Goal: Information Seeking & Learning: Learn about a topic

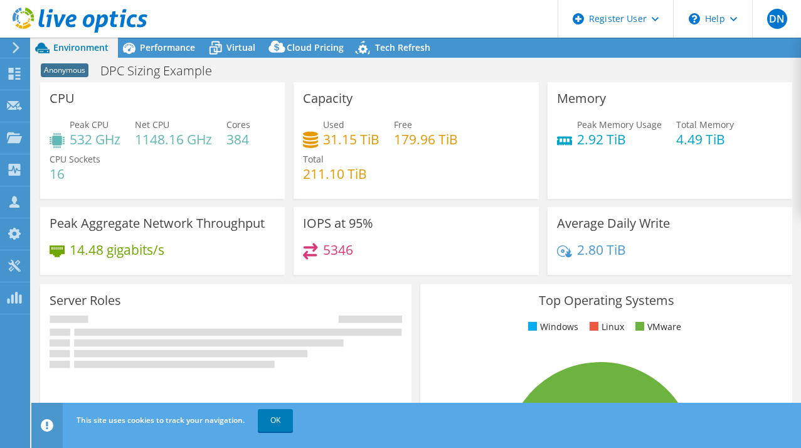
select select "USEast"
select select "USD"
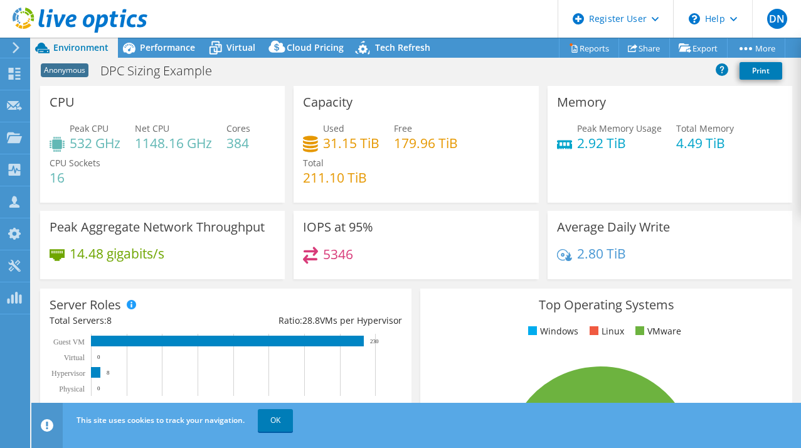
click at [480, 21] on header "DN Dell User Dmitriy Nazarenko dmitriy.nazarenko@dell.com Dell My Profile Log O…" at bounding box center [400, 19] width 801 height 38
click at [169, 50] on span "Performance" at bounding box center [167, 47] width 55 height 12
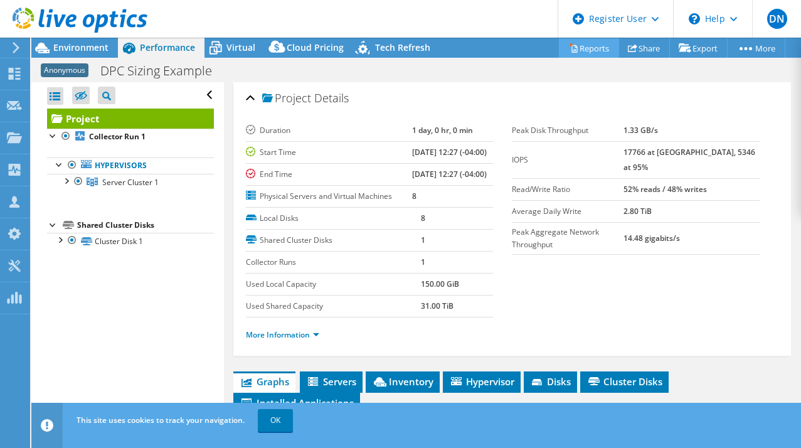
click at [588, 50] on link "Reports" at bounding box center [589, 47] width 60 height 19
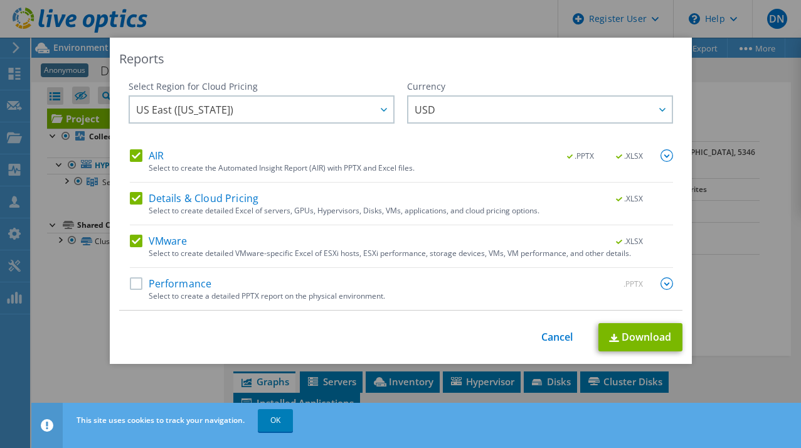
click at [505, 14] on div "Reports Select Region for Cloud Pricing Asia Pacific (Hong Kong) Asia Pacific (…" at bounding box center [400, 224] width 801 height 448
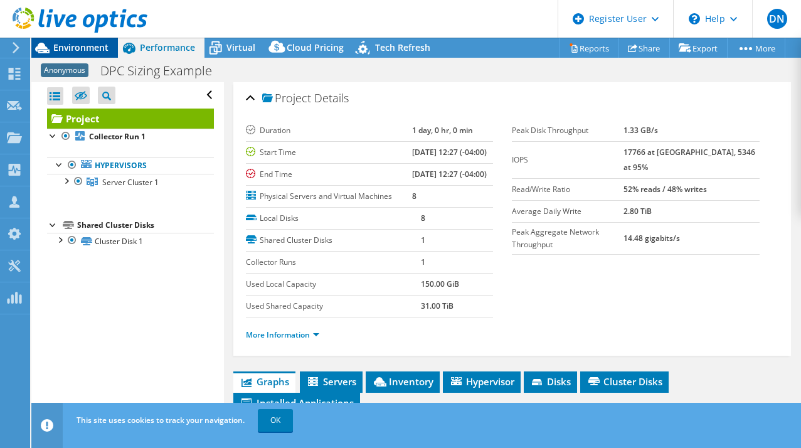
click at [90, 50] on span "Environment" at bounding box center [80, 47] width 55 height 12
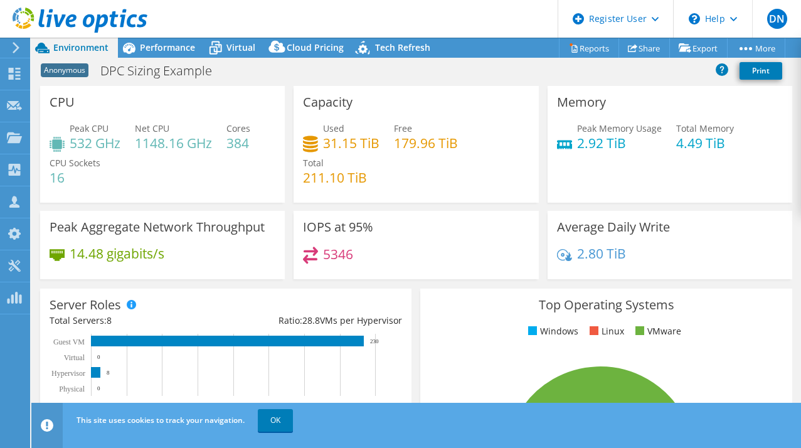
click at [235, 45] on span "Virtual" at bounding box center [240, 47] width 29 height 12
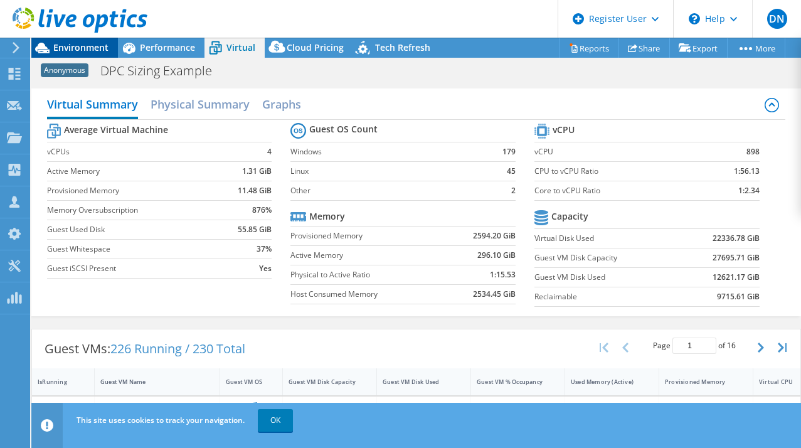
click at [80, 49] on span "Environment" at bounding box center [80, 47] width 55 height 12
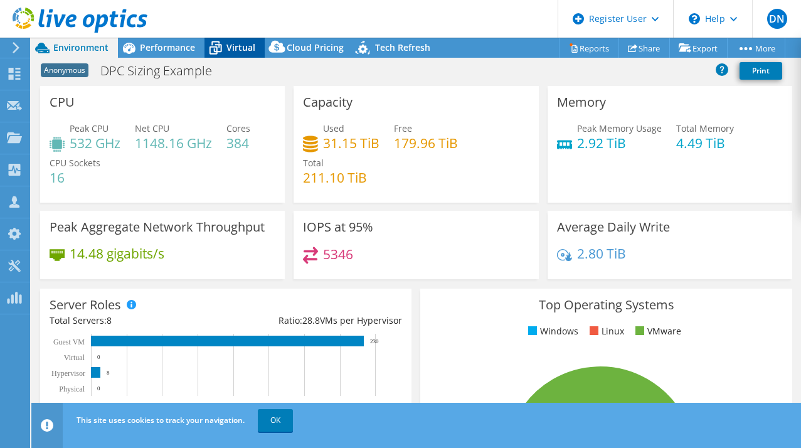
click at [242, 45] on span "Virtual" at bounding box center [240, 47] width 29 height 12
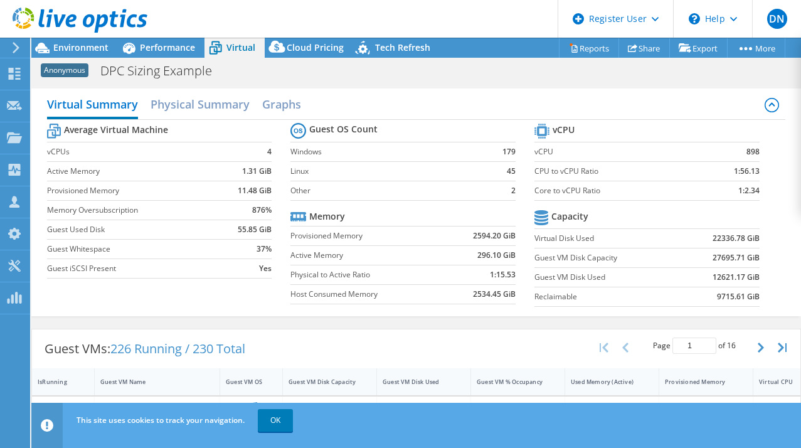
click at [766, 208] on section "vCPU vCPU 898 CPU to vCPU Ratio 1:56.13 Core to vCPU Ratio 1:2.34 Capacity Virt…" at bounding box center [656, 216] width 244 height 193
click at [174, 41] on div "Performance" at bounding box center [161, 48] width 87 height 20
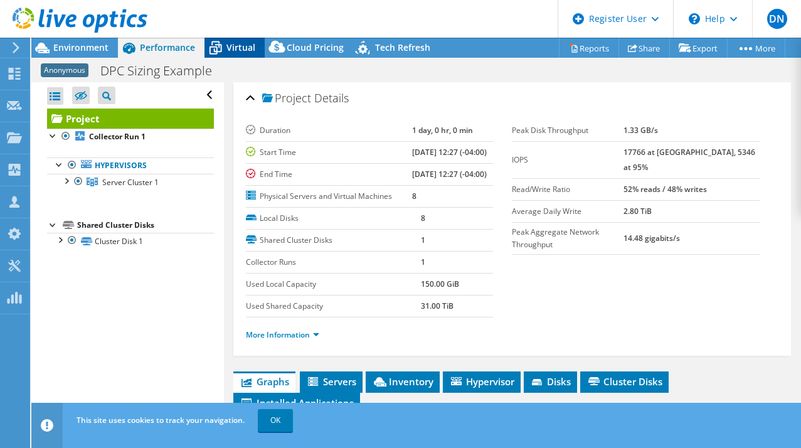
click at [231, 50] on span "Virtual" at bounding box center [240, 47] width 29 height 12
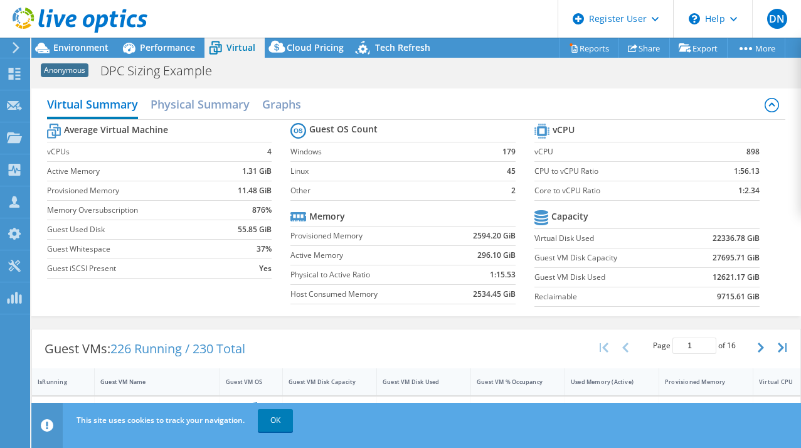
click at [768, 211] on section "vCPU vCPU 898 CPU to vCPU Ratio 1:56.13 Core to vCPU Ratio 1:2.34 Capacity Virt…" at bounding box center [656, 216] width 244 height 193
click at [82, 42] on span "Environment" at bounding box center [80, 47] width 55 height 12
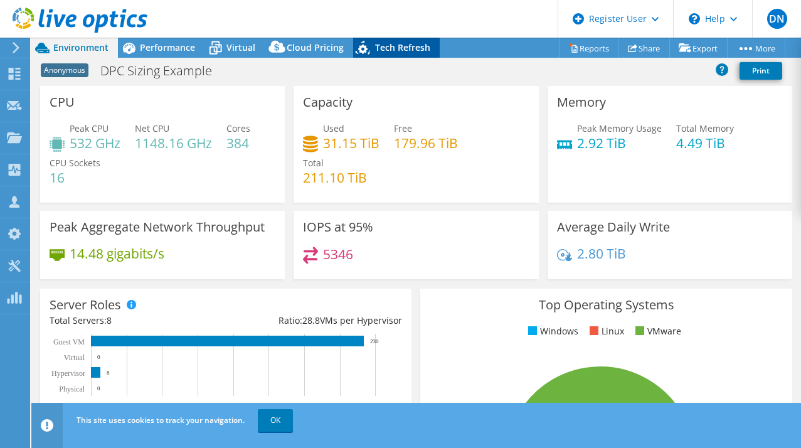
click at [417, 46] on span "Tech Refresh" at bounding box center [402, 47] width 55 height 12
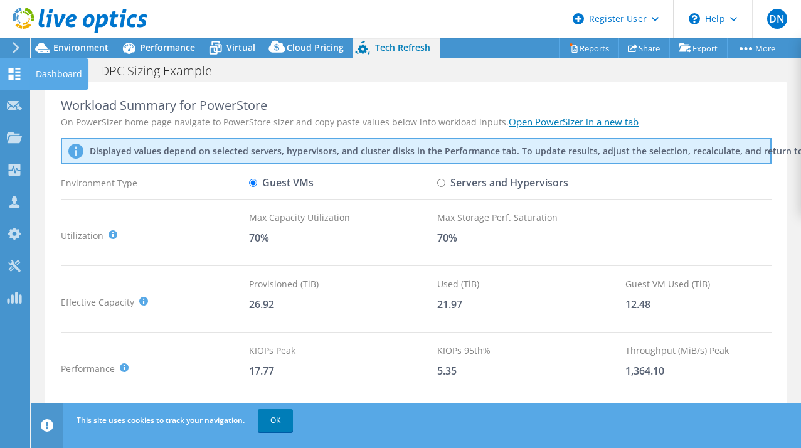
click at [16, 82] on div at bounding box center [14, 75] width 15 height 14
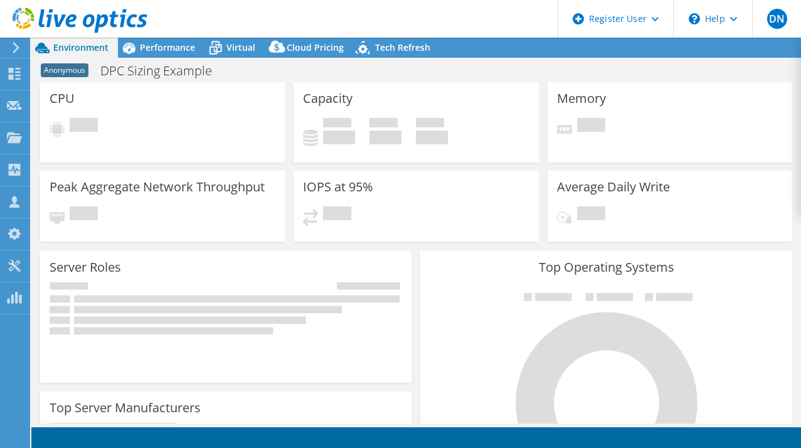
select select
select select "USEast"
select select "USD"
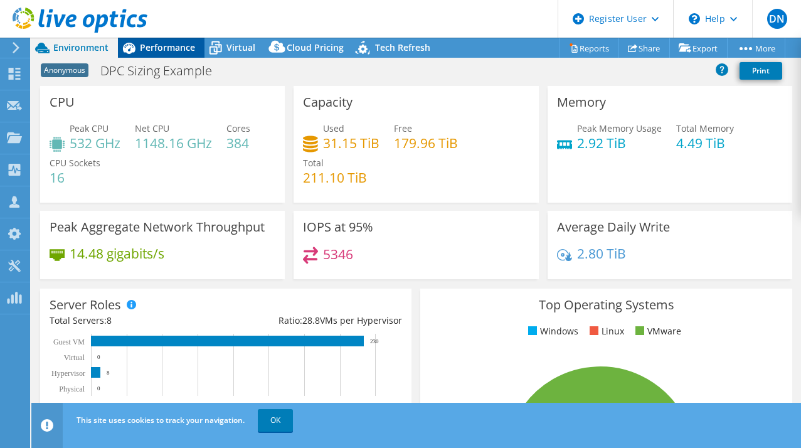
click at [172, 53] on span "Performance" at bounding box center [167, 47] width 55 height 12
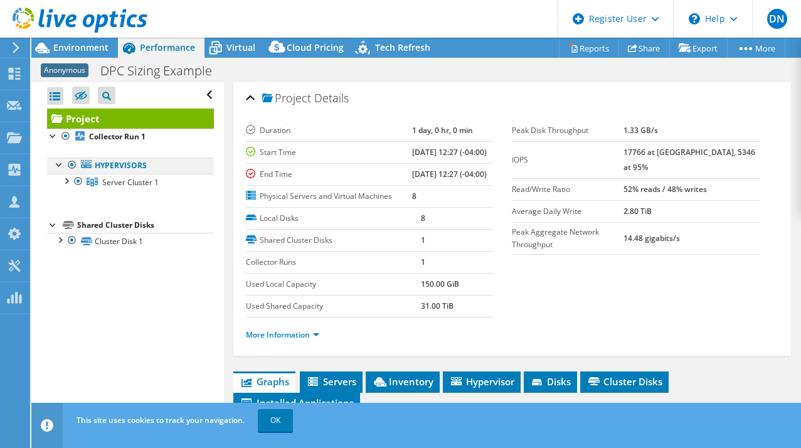
click at [58, 166] on div at bounding box center [59, 163] width 13 height 13
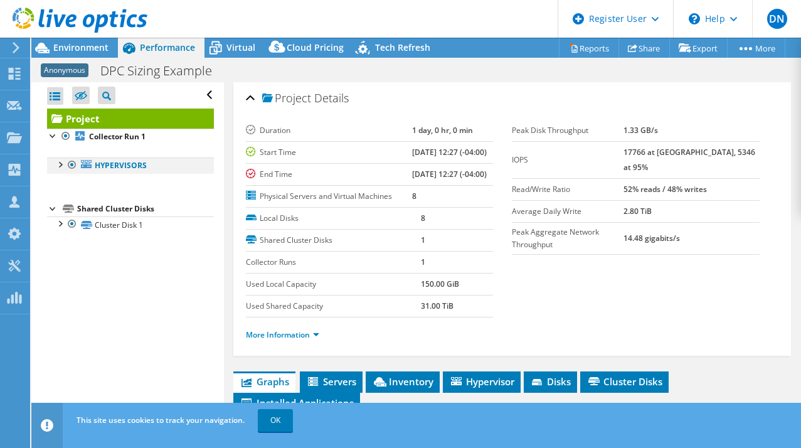
click at [58, 163] on div at bounding box center [59, 163] width 13 height 13
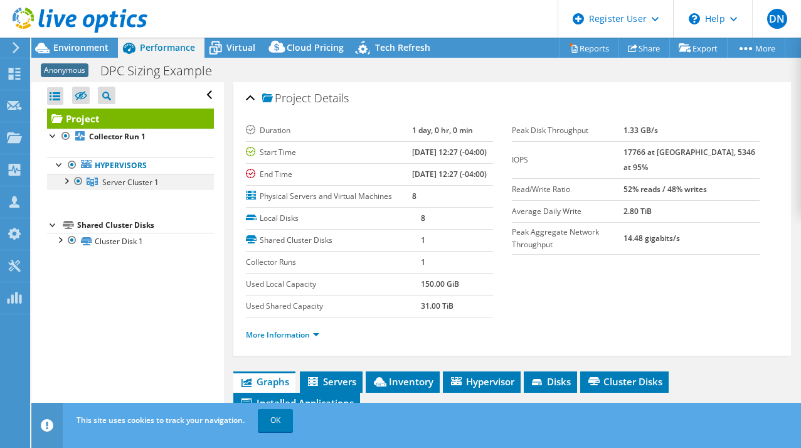
click at [67, 181] on div at bounding box center [66, 180] width 13 height 13
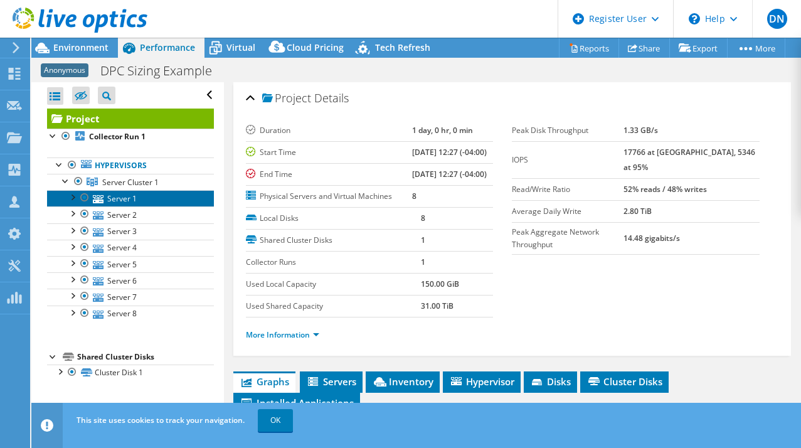
click at [126, 198] on link "Server 1" at bounding box center [130, 198] width 167 height 16
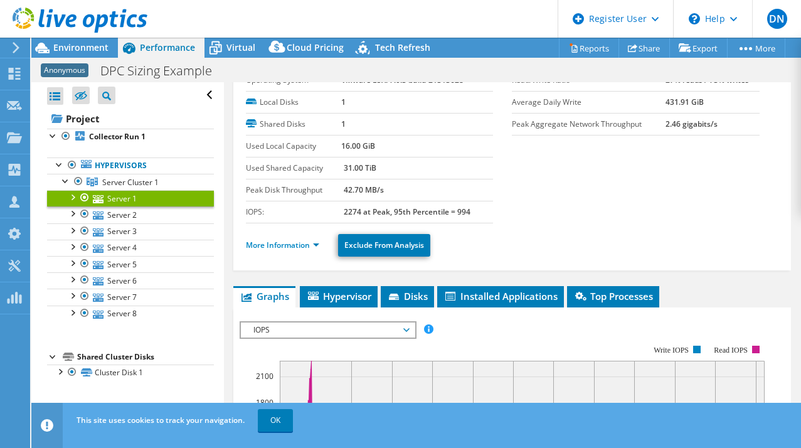
scroll to position [63, 0]
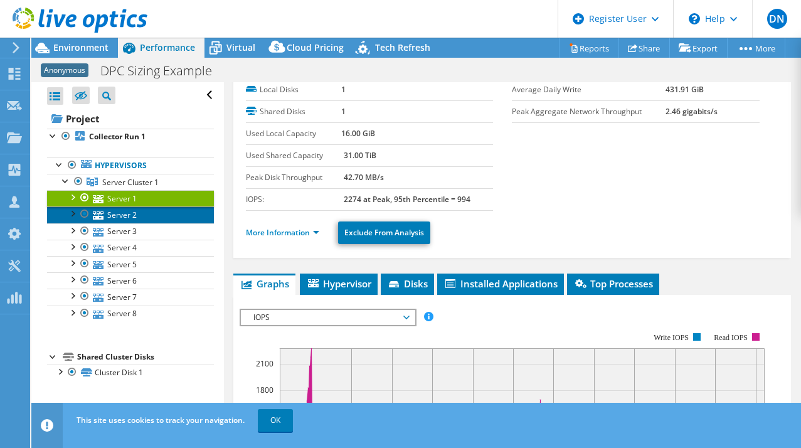
click at [151, 213] on link "Server 2" at bounding box center [130, 214] width 167 height 16
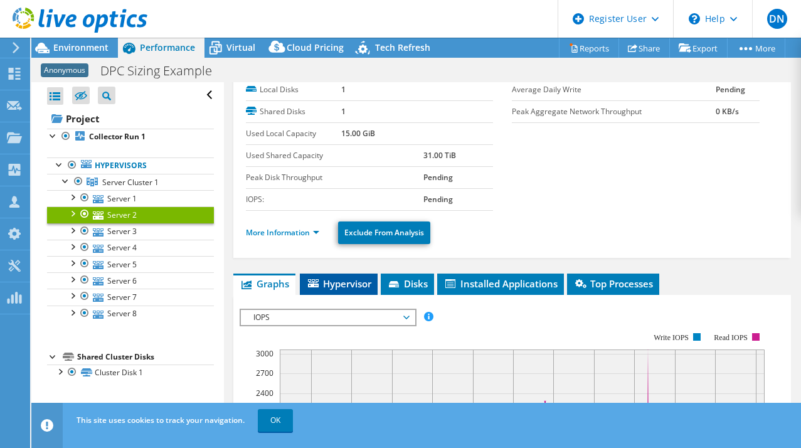
click at [354, 282] on span "Hypervisor" at bounding box center [338, 283] width 65 height 13
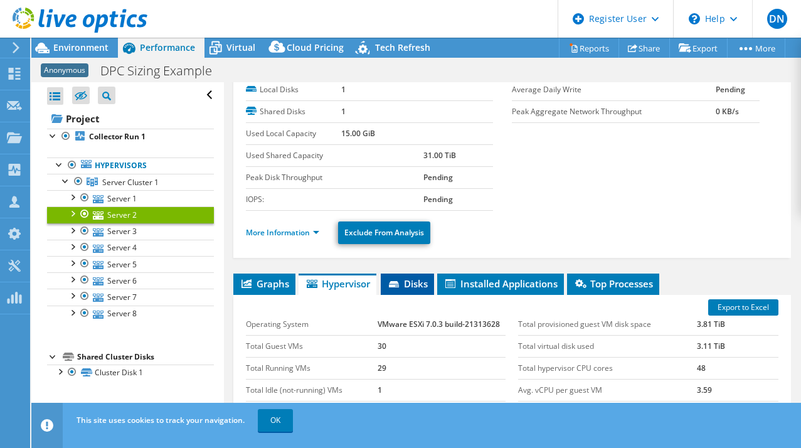
click at [421, 281] on span "Disks" at bounding box center [407, 283] width 41 height 13
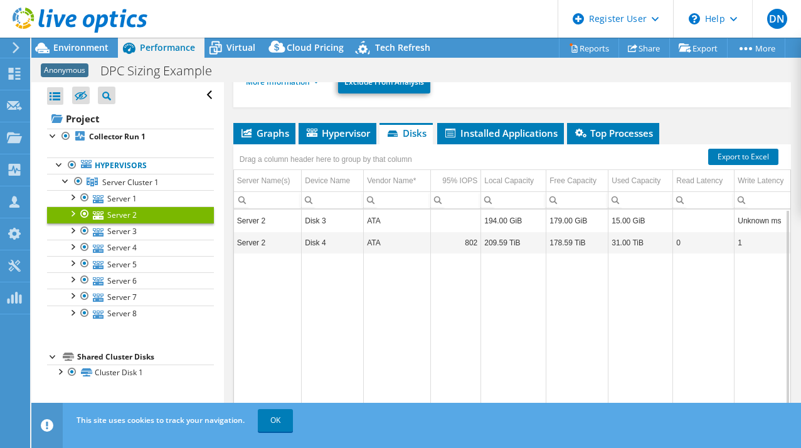
scroll to position [248, 0]
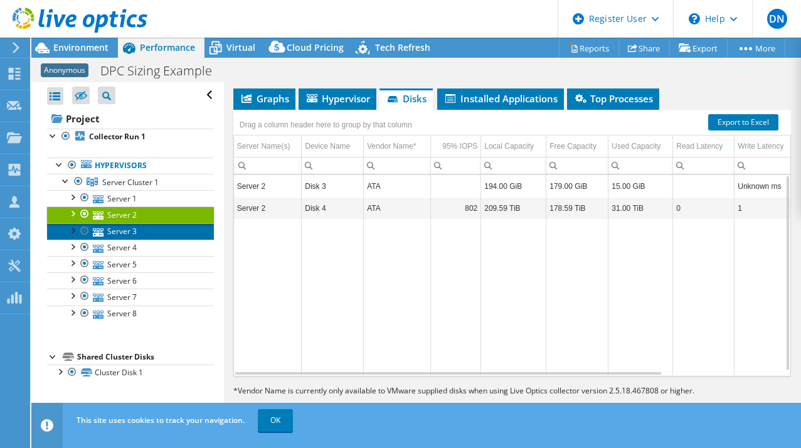
click at [130, 234] on link "Server 3" at bounding box center [130, 231] width 167 height 16
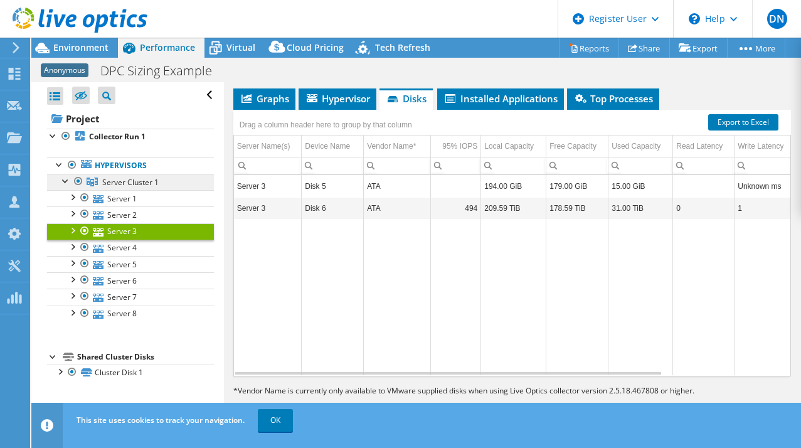
click at [123, 180] on span "Server Cluster 1" at bounding box center [130, 182] width 56 height 11
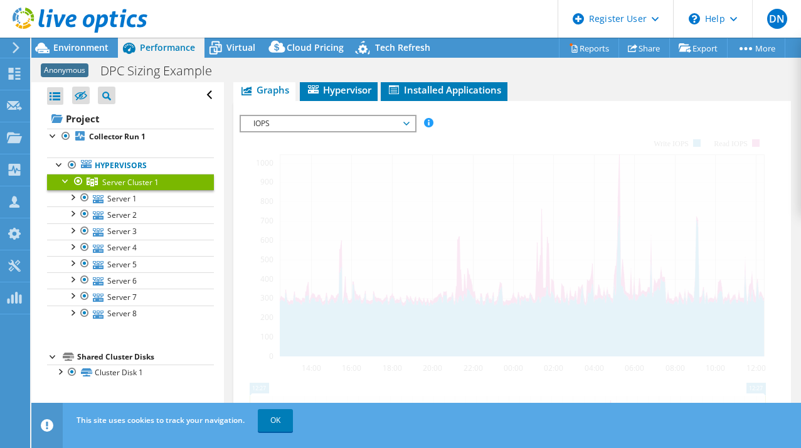
scroll to position [239, 0]
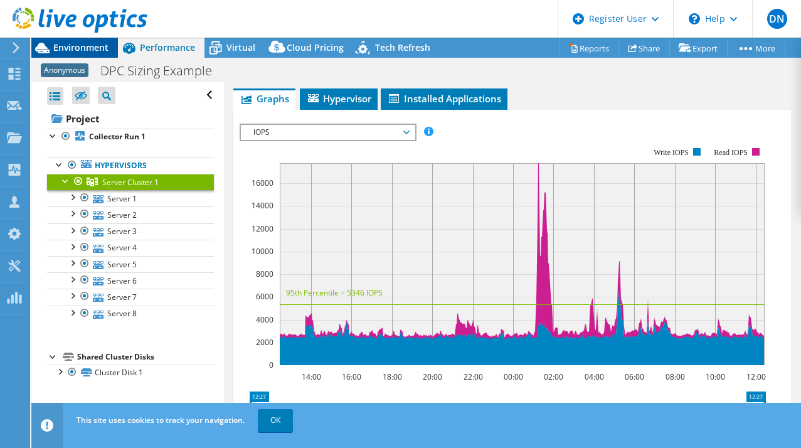
click at [87, 47] on span "Environment" at bounding box center [80, 47] width 55 height 12
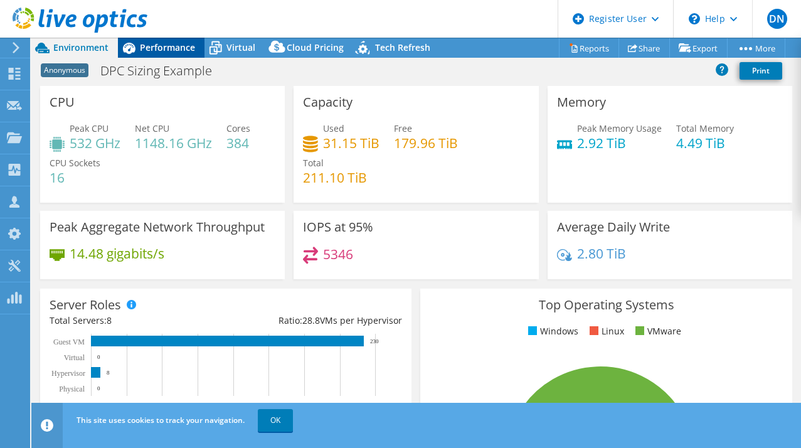
click at [157, 46] on span "Performance" at bounding box center [167, 47] width 55 height 12
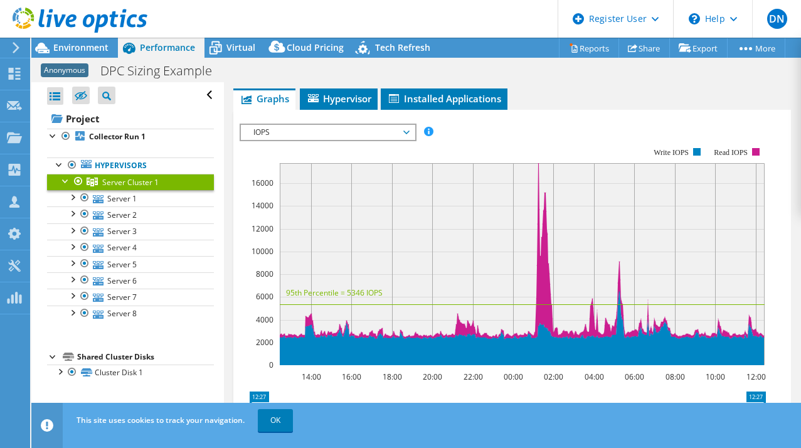
click at [406, 129] on span "IOPS" at bounding box center [327, 132] width 161 height 15
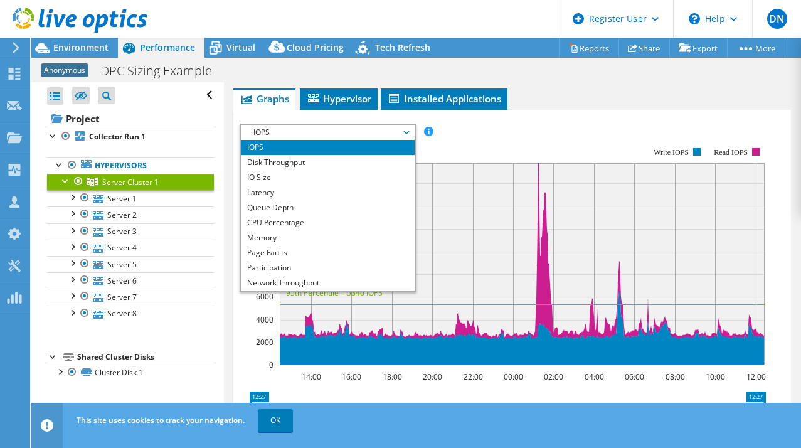
click at [529, 80] on div "Anonymous DPC Sizing Example Print" at bounding box center [416, 70] width 770 height 23
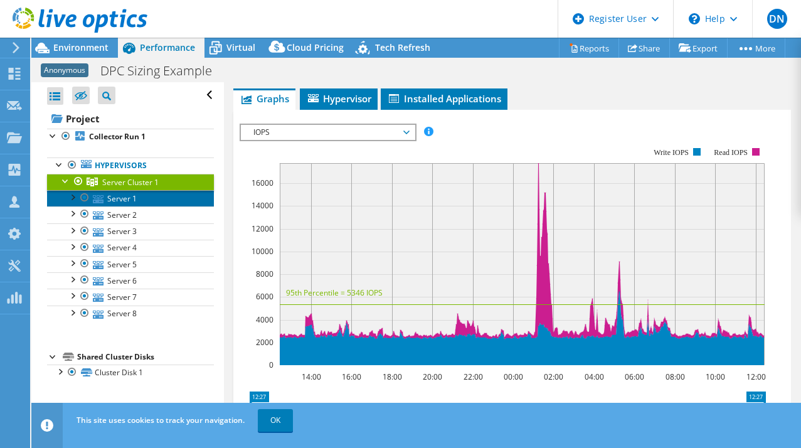
click at [137, 203] on link "Server 1" at bounding box center [130, 198] width 167 height 16
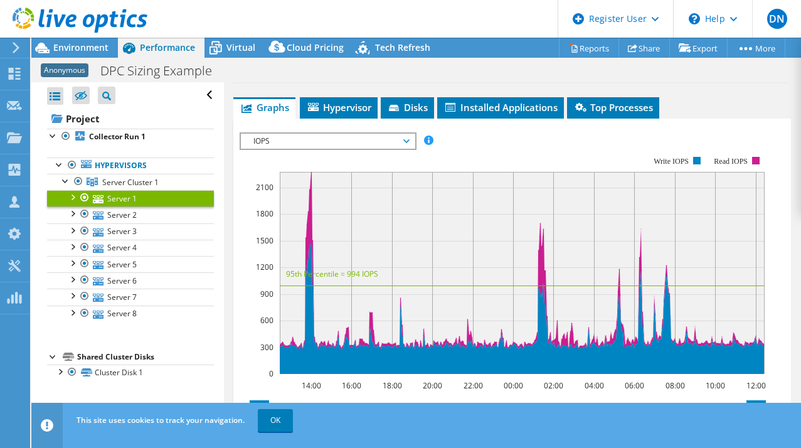
scroll to position [248, 0]
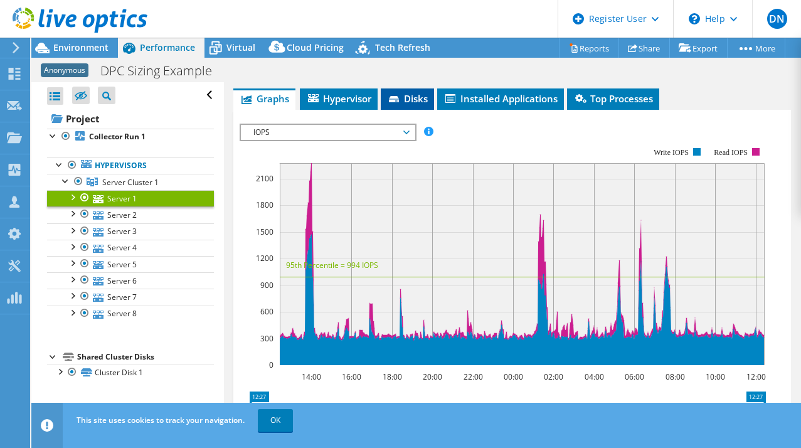
click at [415, 95] on span "Disks" at bounding box center [407, 98] width 41 height 13
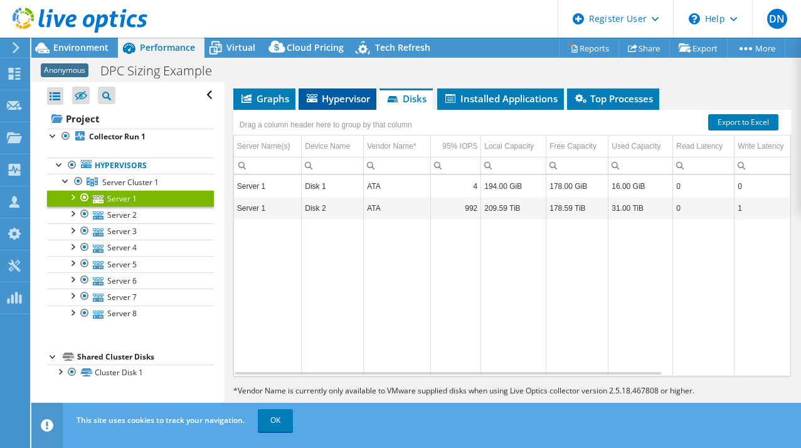
click at [334, 97] on span "Hypervisor" at bounding box center [337, 98] width 65 height 13
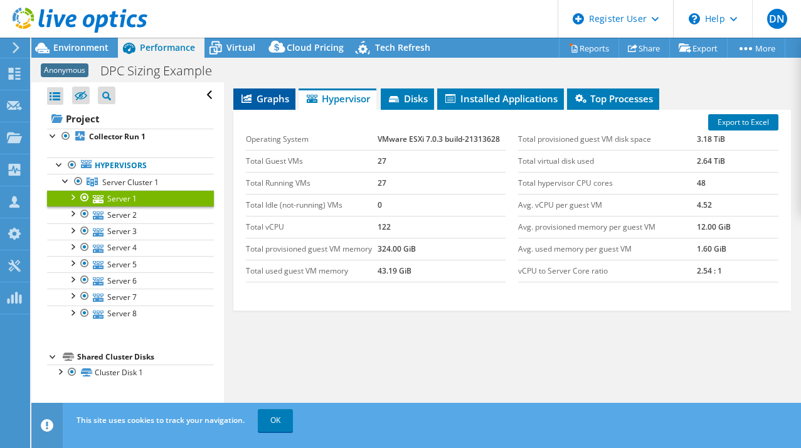
click at [265, 96] on span "Graphs" at bounding box center [265, 98] width 50 height 13
